Goal: Transaction & Acquisition: Book appointment/travel/reservation

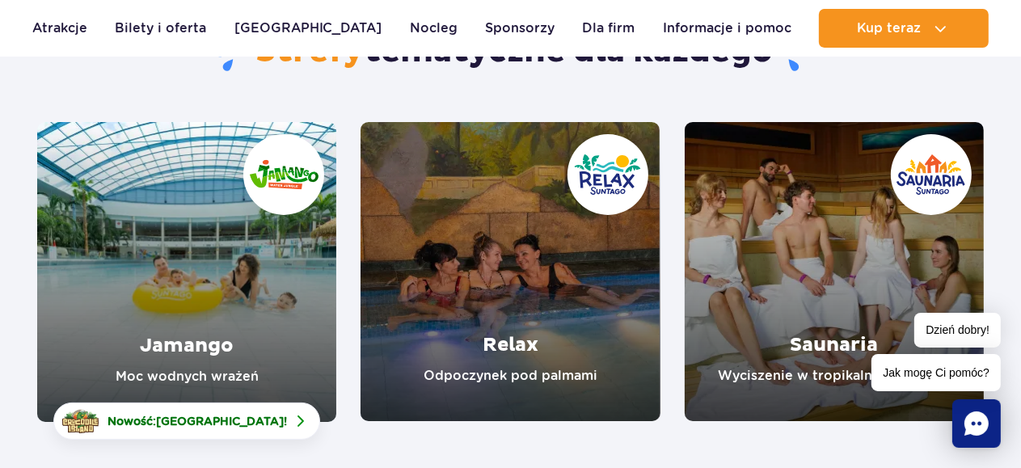
scroll to position [197, 0]
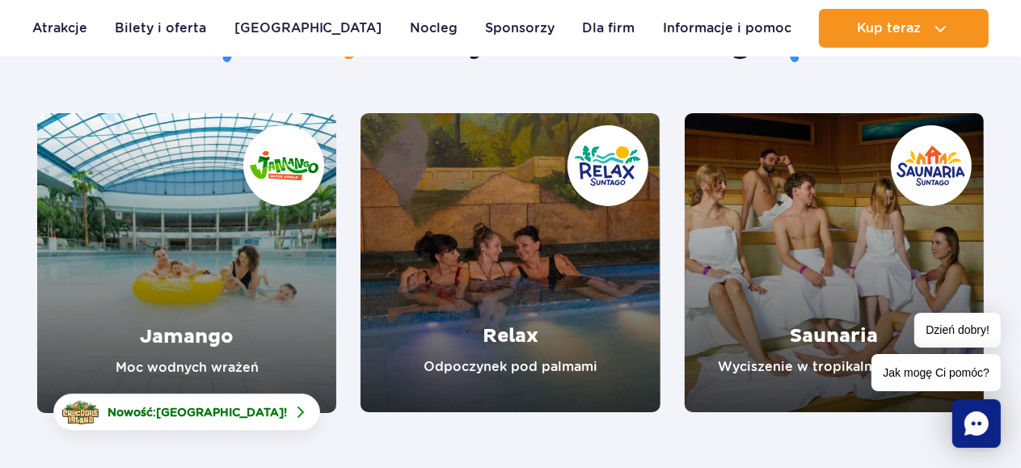
click at [513, 336] on link "Relax" at bounding box center [510, 262] width 299 height 299
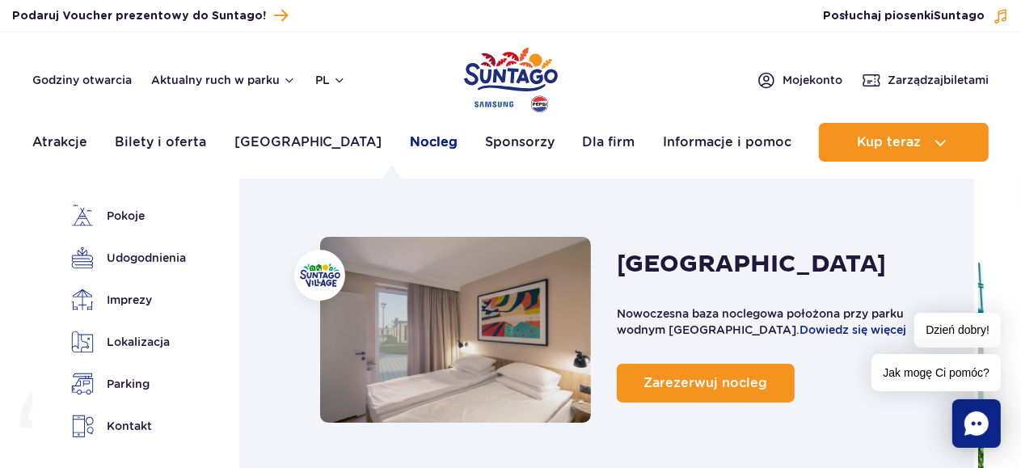
click at [410, 141] on link "Nocleg" at bounding box center [434, 142] width 48 height 39
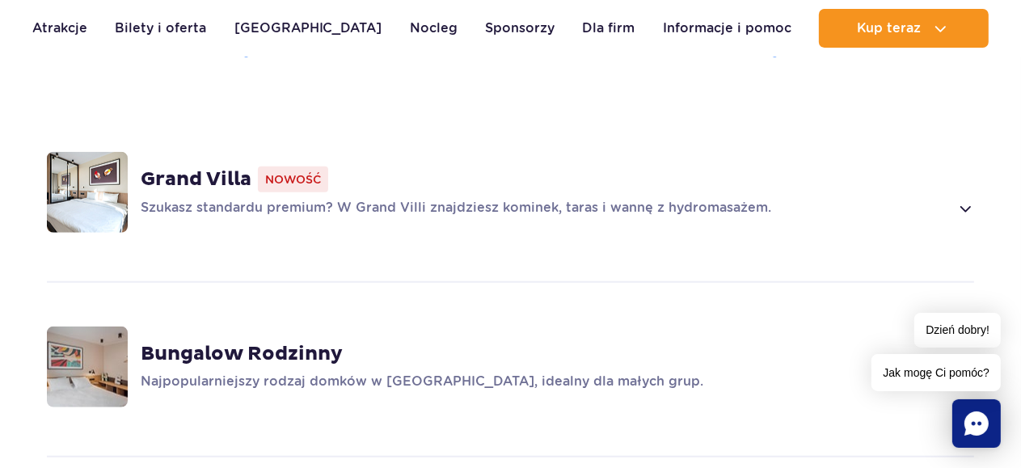
scroll to position [1051, 0]
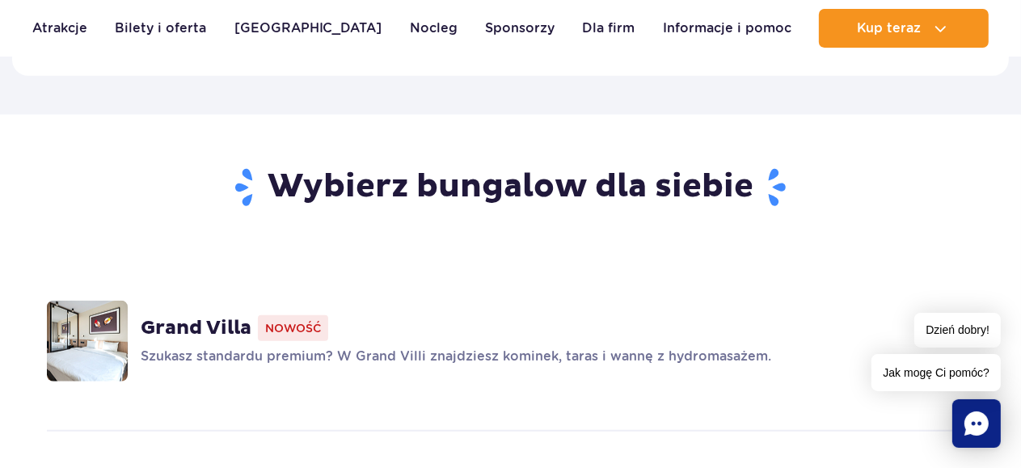
click at [208, 316] on strong "Grand Villa" at bounding box center [196, 328] width 111 height 24
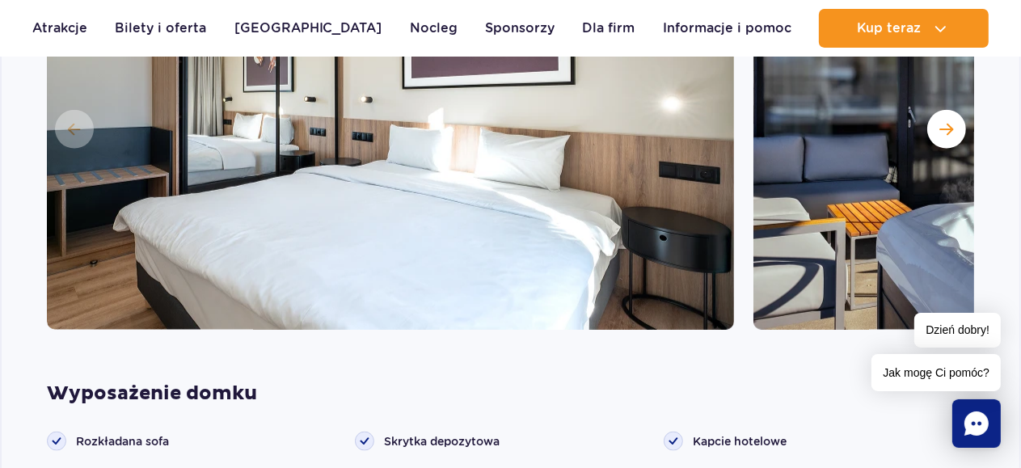
scroll to position [0, 0]
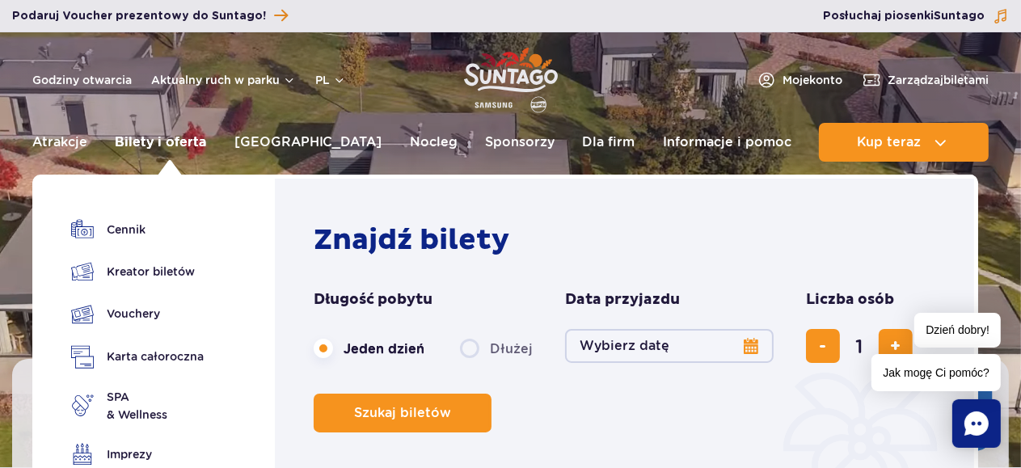
click at [171, 146] on link "Bilety i oferta" at bounding box center [160, 142] width 91 height 39
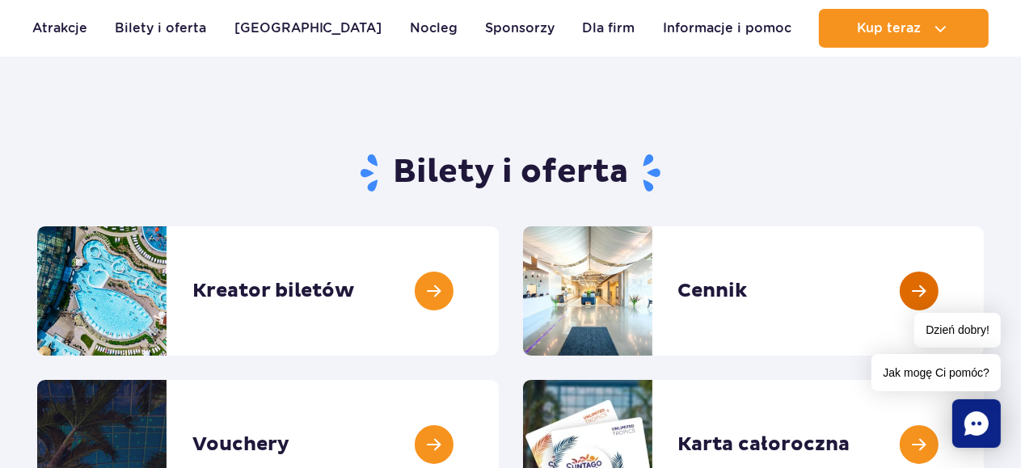
click at [984, 292] on link at bounding box center [984, 290] width 0 height 129
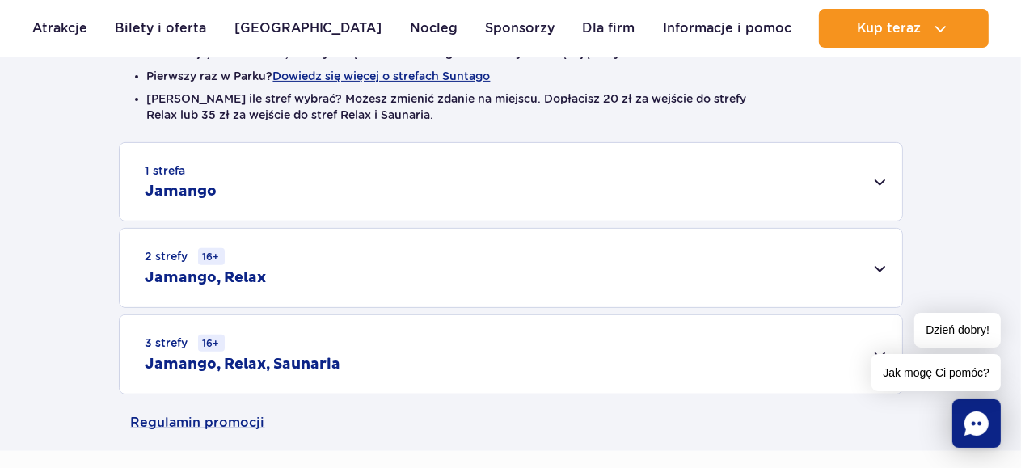
scroll to position [485, 0]
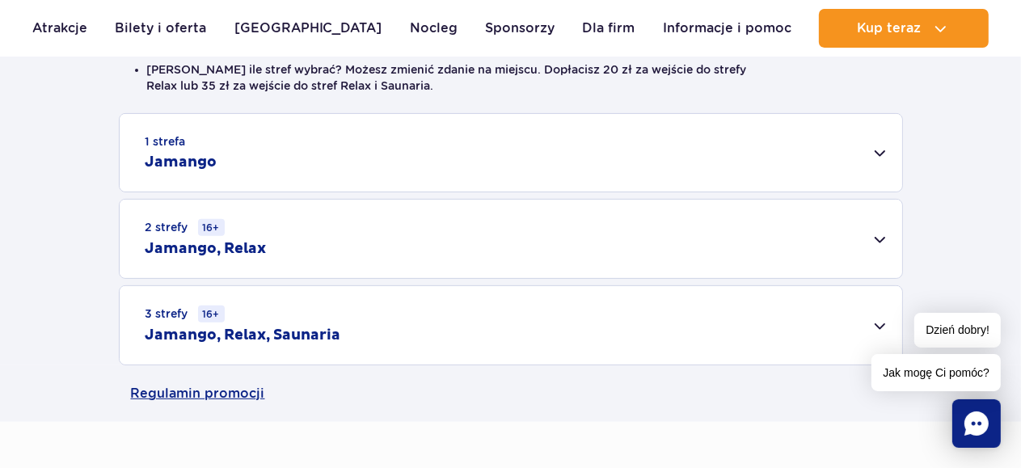
click at [893, 160] on div "1 strefa Jamango" at bounding box center [511, 153] width 783 height 78
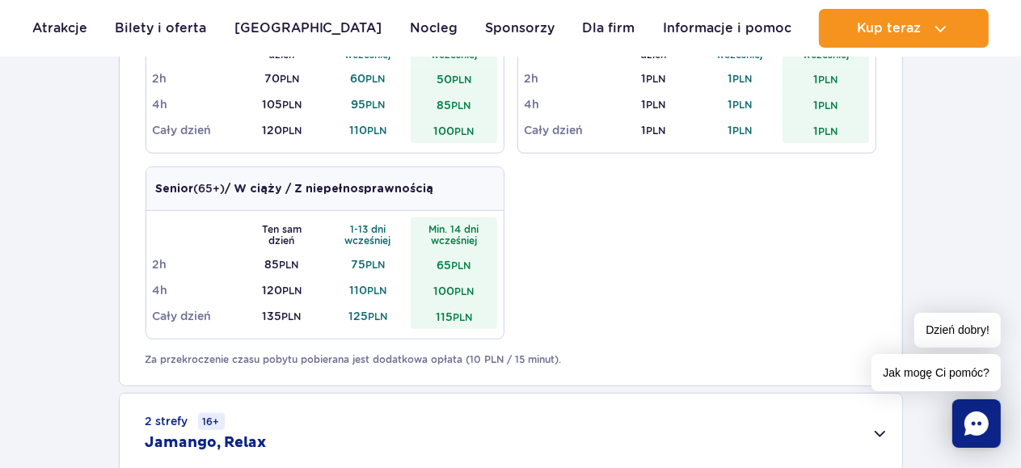
scroll to position [1132, 0]
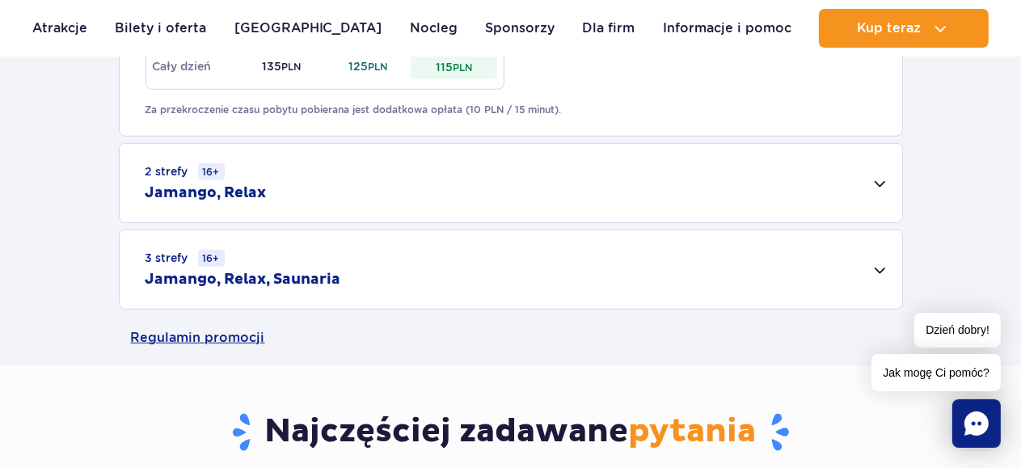
click at [873, 273] on div "3 strefy 16+ Jamango, Relax, Saunaria" at bounding box center [511, 269] width 783 height 78
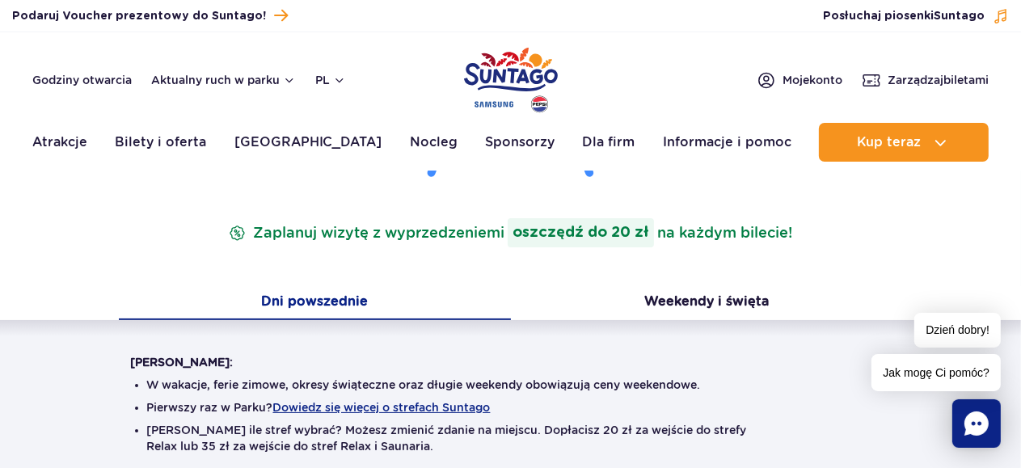
scroll to position [0, 0]
